Goal: Register for event/course

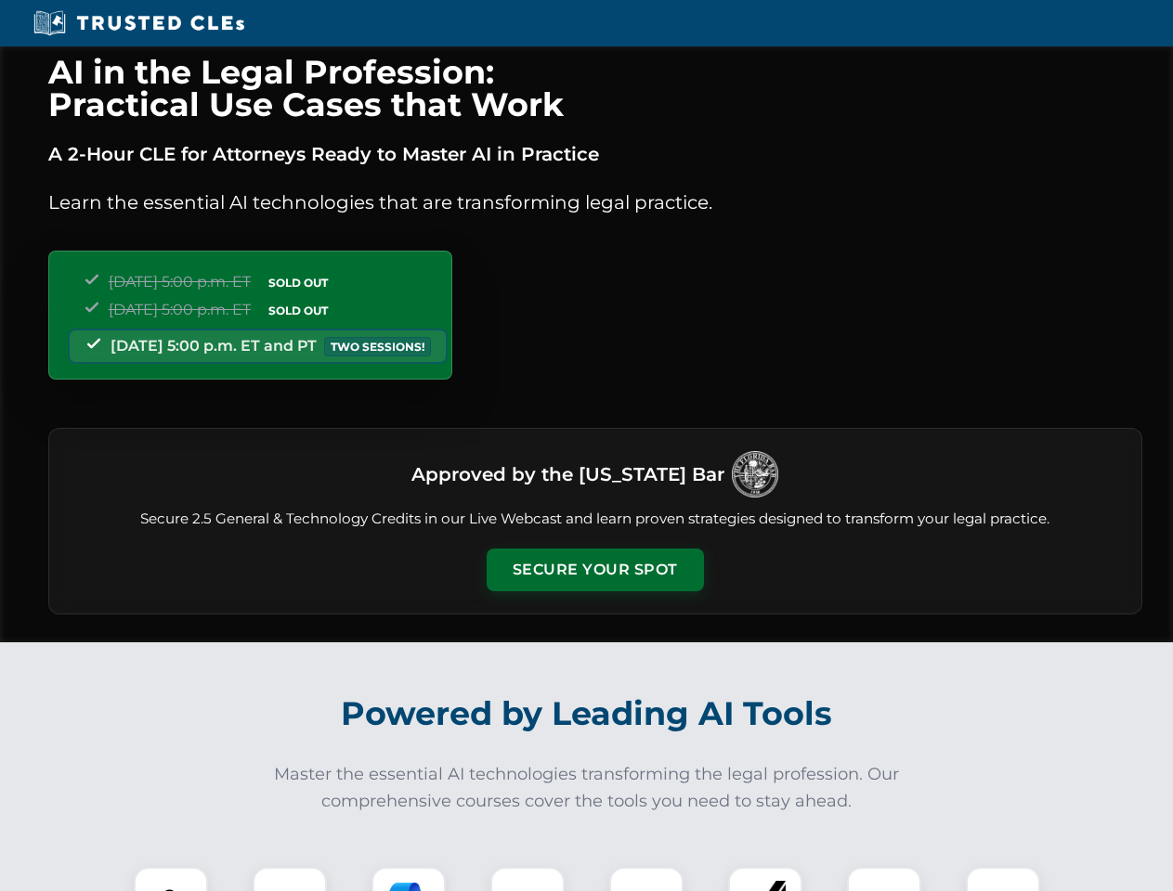
click at [594, 570] on button "Secure Your Spot" at bounding box center [594, 570] width 217 height 43
click at [171, 879] on img at bounding box center [171, 904] width 54 height 54
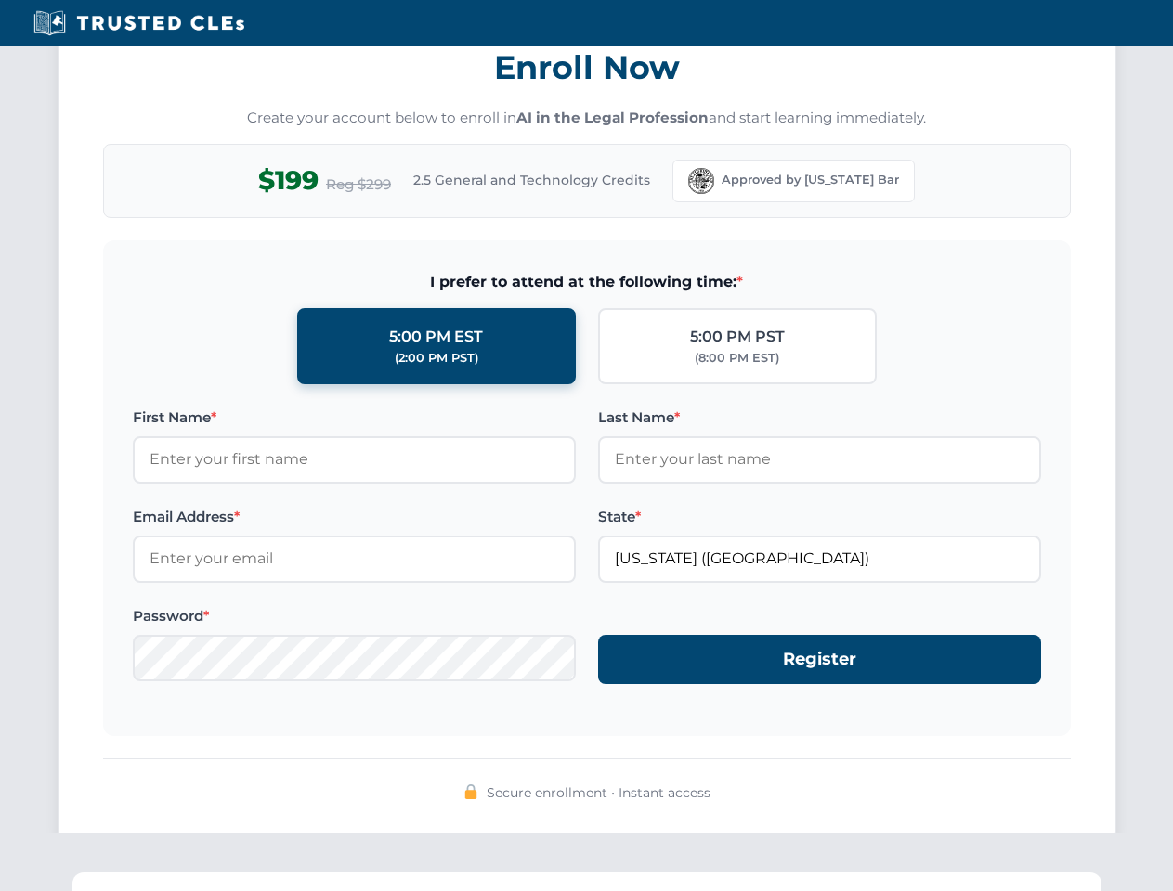
scroll to position [1823, 0]
